Goal: Transaction & Acquisition: Subscribe to service/newsletter

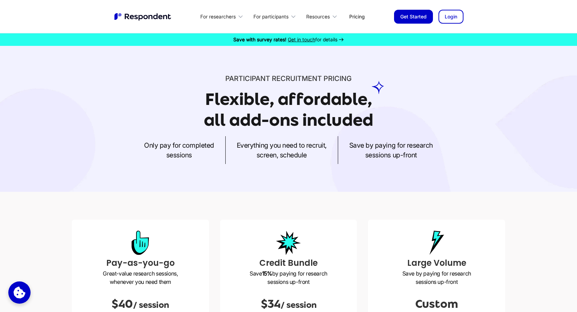
click at [275, 95] on h1 "Flexible, affordable, all add-ons included" at bounding box center [288, 110] width 169 height 40
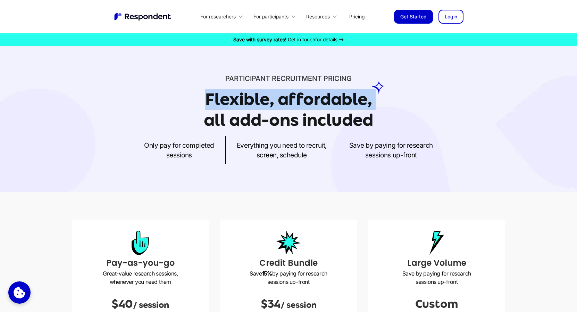
click at [308, 106] on h1 "Flexible, affordable, all add-ons included" at bounding box center [288, 110] width 169 height 40
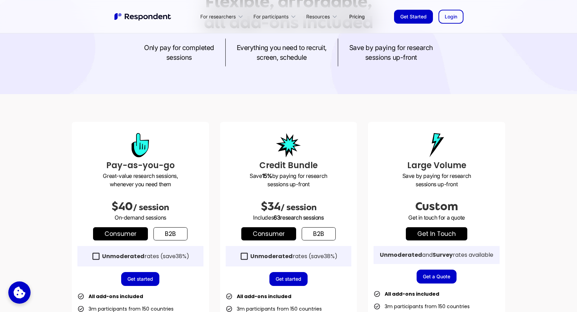
scroll to position [100, 0]
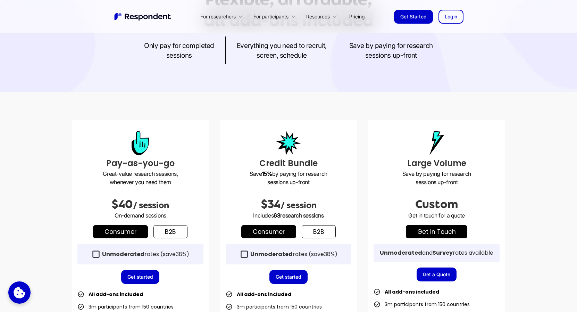
click at [168, 231] on link "b2b" at bounding box center [170, 231] width 34 height 13
click at [118, 226] on link "Consumer" at bounding box center [120, 231] width 55 height 13
click at [311, 229] on link "b2b" at bounding box center [319, 231] width 34 height 13
click at [283, 230] on link "Consumer" at bounding box center [268, 231] width 55 height 13
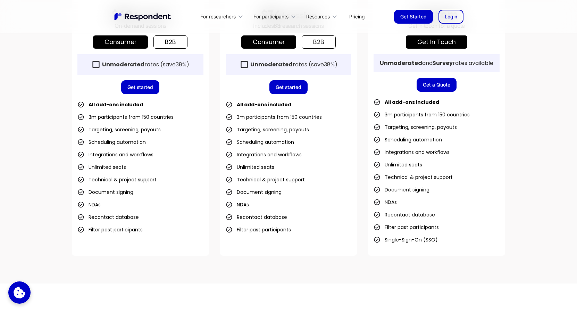
scroll to position [290, 0]
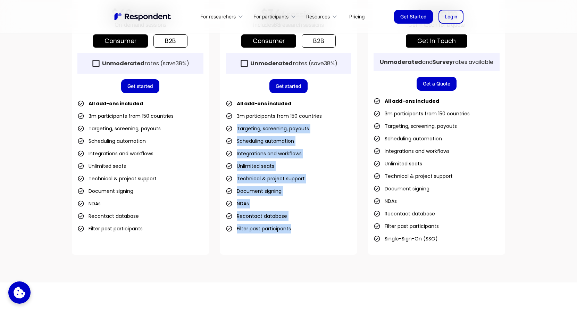
drag, startPoint x: 304, startPoint y: 233, endPoint x: 222, endPoint y: 126, distance: 134.5
click at [222, 126] on div "Credit Bundle Save 15% by paying for research sessions up-front $34 / session I…" at bounding box center [288, 91] width 137 height 325
click at [263, 167] on li "Unlimited seats" at bounding box center [250, 166] width 49 height 10
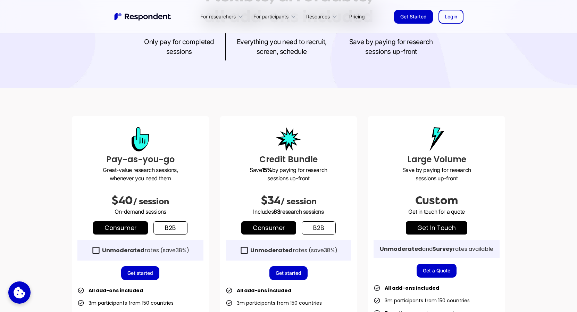
scroll to position [0, 0]
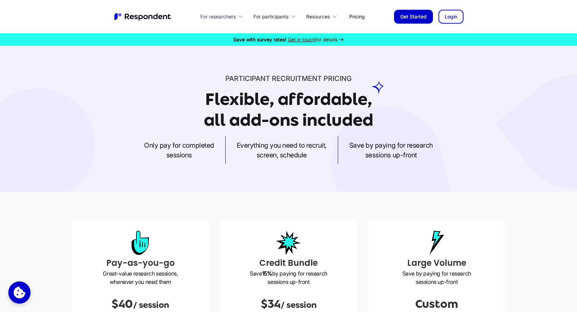
click at [222, 17] on div "For researchers" at bounding box center [217, 16] width 35 height 7
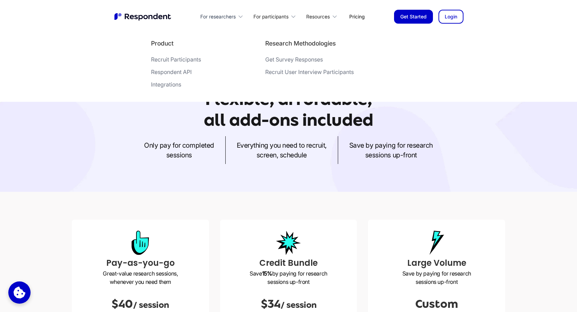
click at [226, 17] on div "For researchers" at bounding box center [217, 16] width 35 height 7
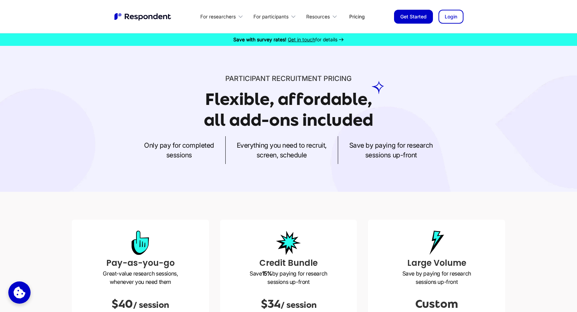
click at [271, 144] on p "Everything you need to recruit, screen, schedule" at bounding box center [282, 149] width 90 height 19
click at [286, 164] on div "Participant recruitment PRICING Flexible, affordable, all add-ons included Only…" at bounding box center [288, 119] width 577 height 146
click at [283, 157] on p "Everything you need to recruit, screen, schedule" at bounding box center [282, 149] width 90 height 19
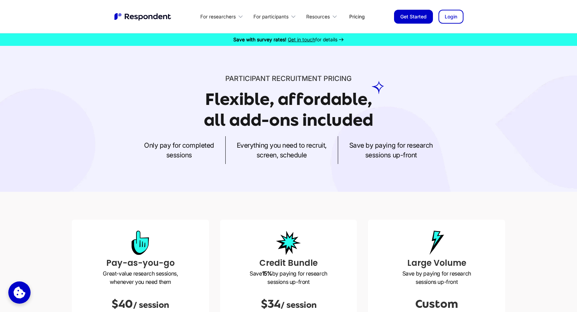
click at [283, 157] on p "Everything you need to recruit, screen, schedule" at bounding box center [282, 149] width 90 height 19
click at [410, 150] on p "Save by paying for research sessions up-front" at bounding box center [391, 149] width 84 height 19
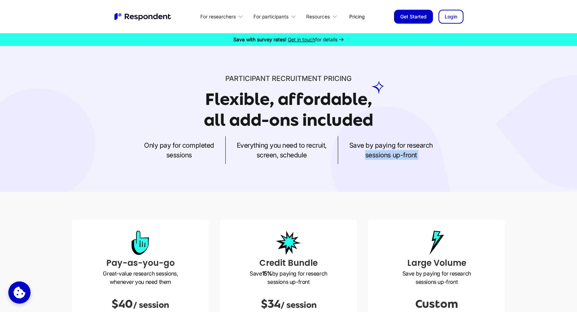
click at [392, 147] on p "Save by paying for research sessions up-front" at bounding box center [391, 149] width 84 height 19
click at [322, 130] on div "Flexible, affordable, all add-ons included" at bounding box center [288, 110] width 169 height 42
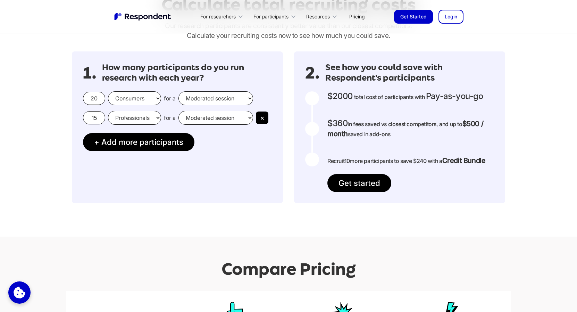
scroll to position [621, 0]
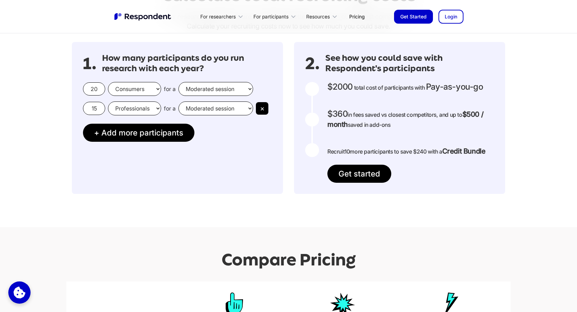
click at [152, 67] on h3 "How many participants do you run research with each year?" at bounding box center [187, 63] width 170 height 20
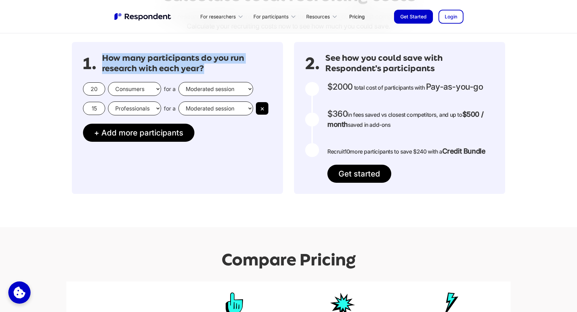
click at [181, 76] on div "1. How many participants do you run research with each year? 20 Consumers Profe…" at bounding box center [177, 118] width 211 height 152
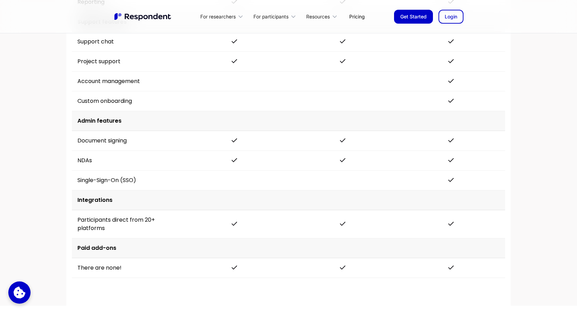
scroll to position [1385, 0]
